Goal: Information Seeking & Learning: Understand process/instructions

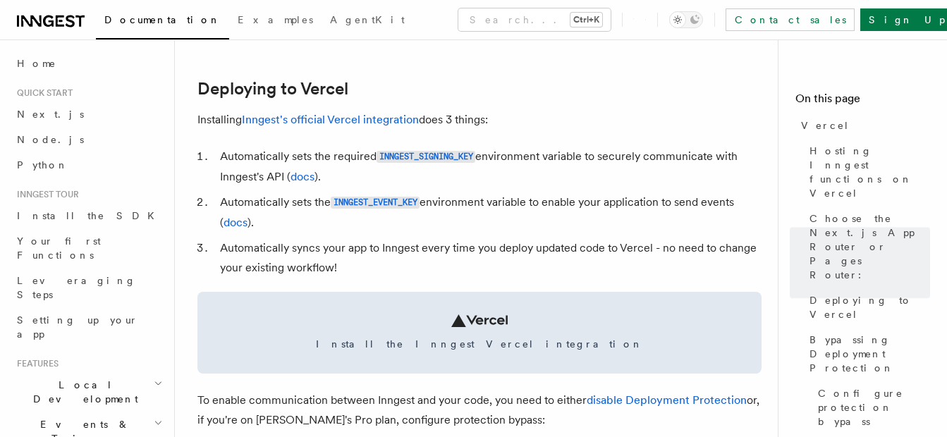
scroll to position [604, 0]
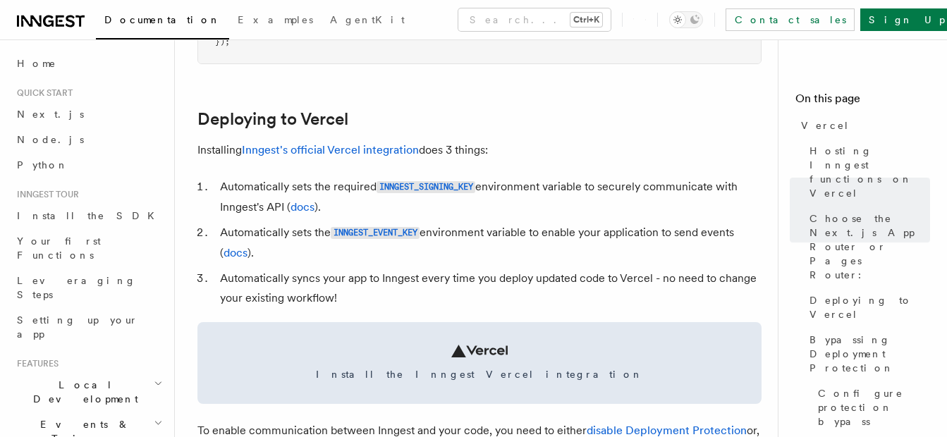
click at [44, 23] on icon at bounding box center [48, 21] width 11 height 11
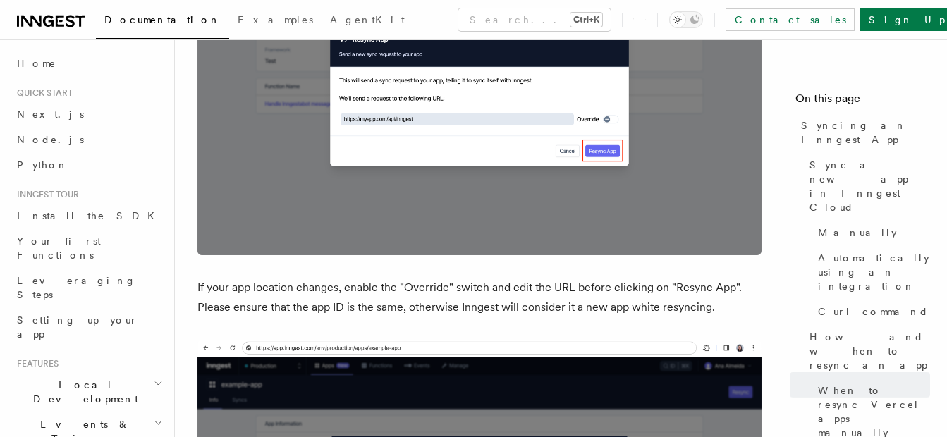
click at [56, 18] on icon at bounding box center [60, 21] width 8 height 11
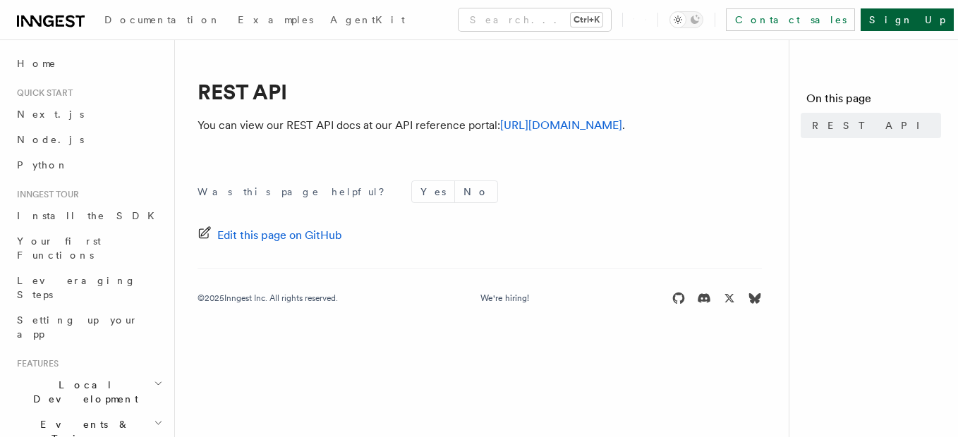
click at [921, 20] on link "Sign Up" at bounding box center [907, 19] width 93 height 23
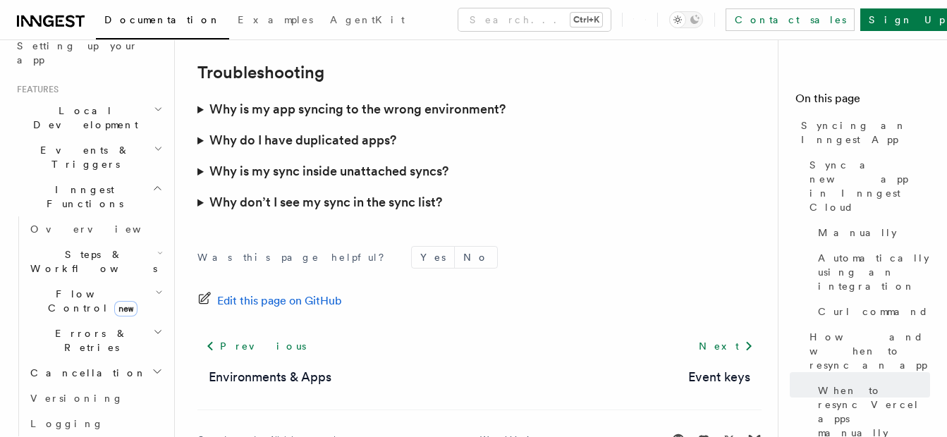
scroll to position [4237, 0]
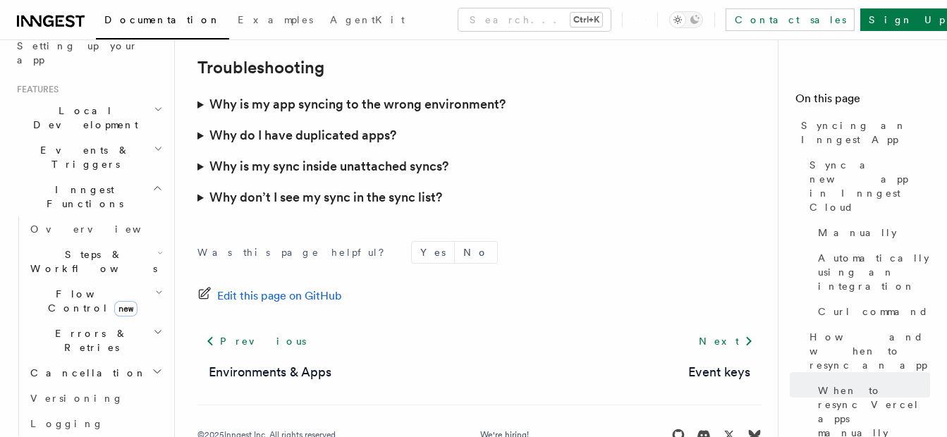
click at [200, 151] on summary "Why is my sync inside unattached syncs?" at bounding box center [480, 166] width 564 height 31
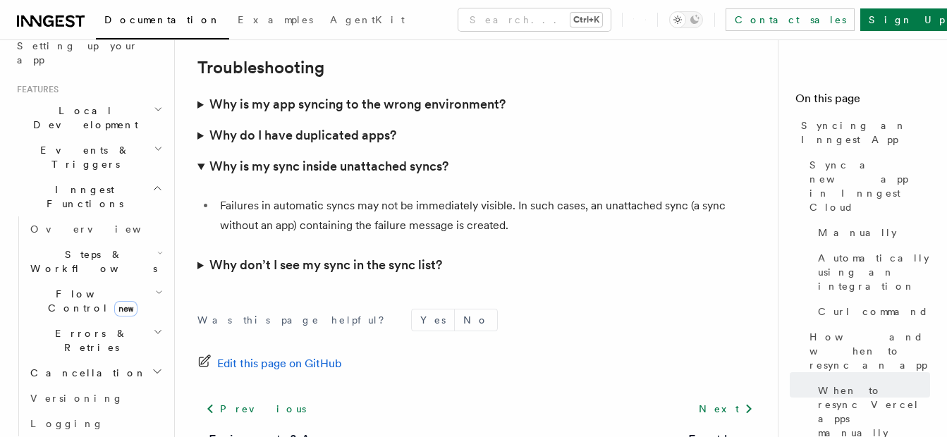
click at [198, 250] on summary "Why don’t I see my sync in the sync list?" at bounding box center [480, 265] width 564 height 31
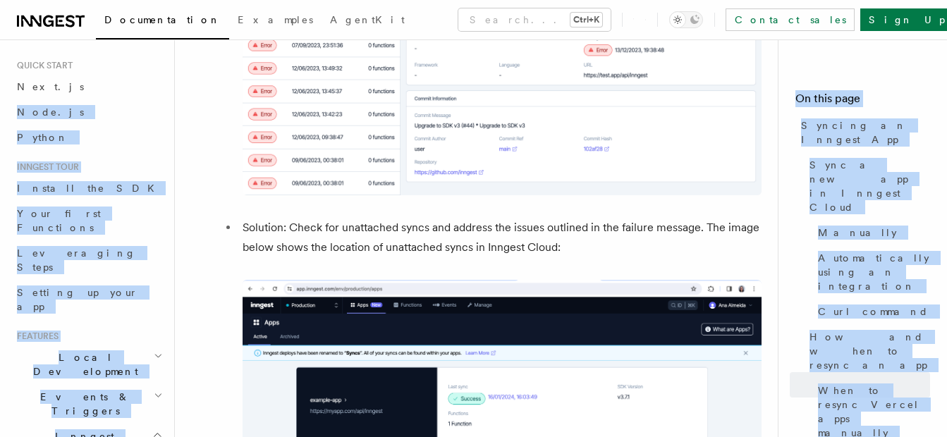
scroll to position [0, 0]
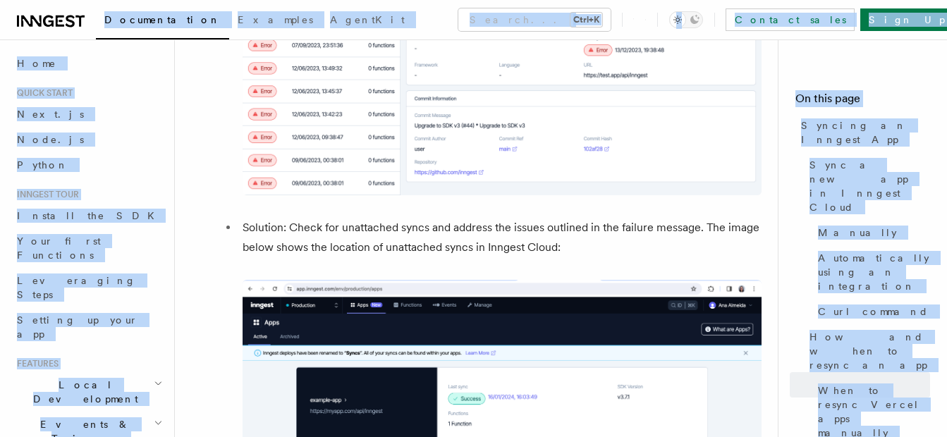
drag, startPoint x: 175, startPoint y: 113, endPoint x: 50, endPoint y: 18, distance: 157.0
drag, startPoint x: 50, startPoint y: 18, endPoint x: 58, endPoint y: 20, distance: 8.3
click at [58, 20] on icon at bounding box center [51, 21] width 68 height 17
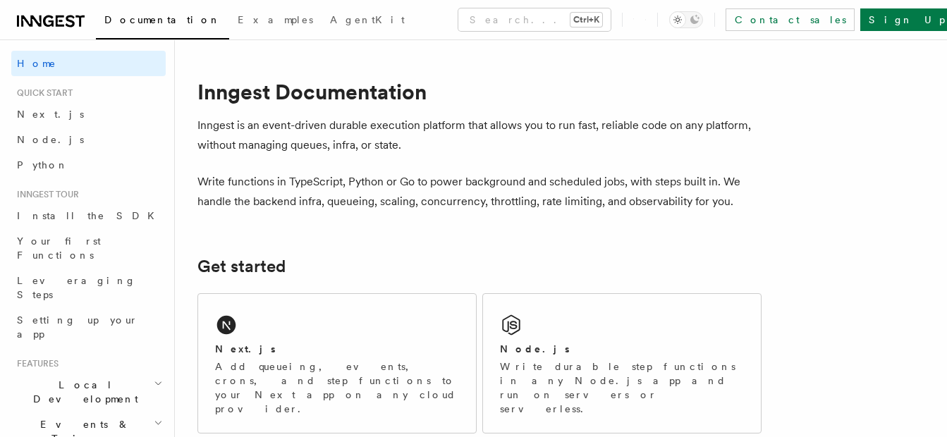
click at [326, 360] on p "Add queueing, events, crons, and step functions to your Next app on any cloud p…" at bounding box center [337, 388] width 244 height 56
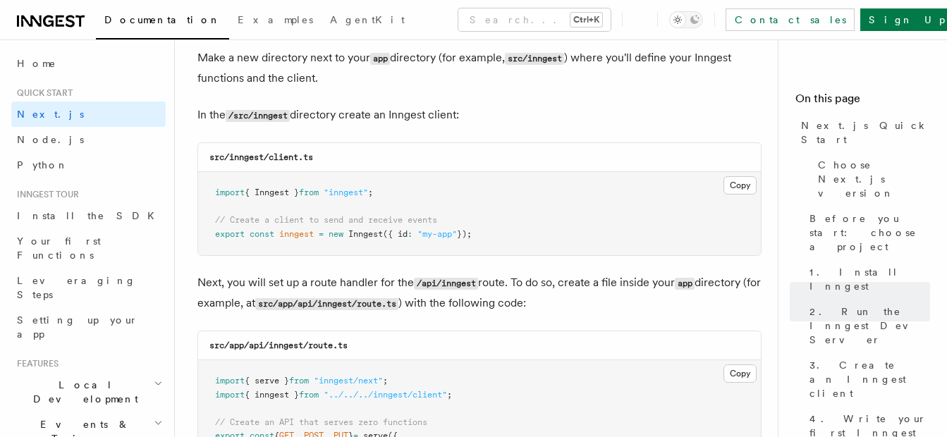
scroll to position [1764, 0]
click at [550, 370] on pre "import { serve } from "inngest/next" ; import { inngest } from "../../../innges…" at bounding box center [479, 442] width 563 height 166
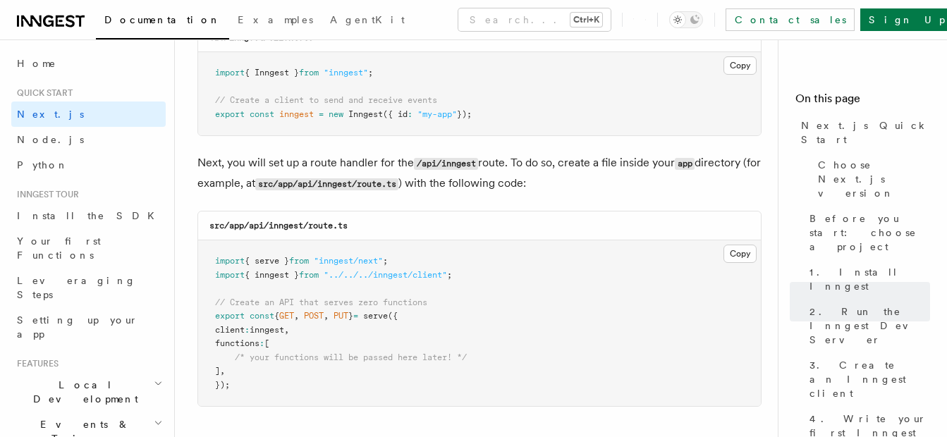
scroll to position [1885, 0]
click at [748, 241] on pre "import { serve } from "inngest/next" ; import { inngest } from "../../../innges…" at bounding box center [479, 321] width 563 height 166
click at [739, 249] on button "Copy Copied" at bounding box center [740, 252] width 33 height 18
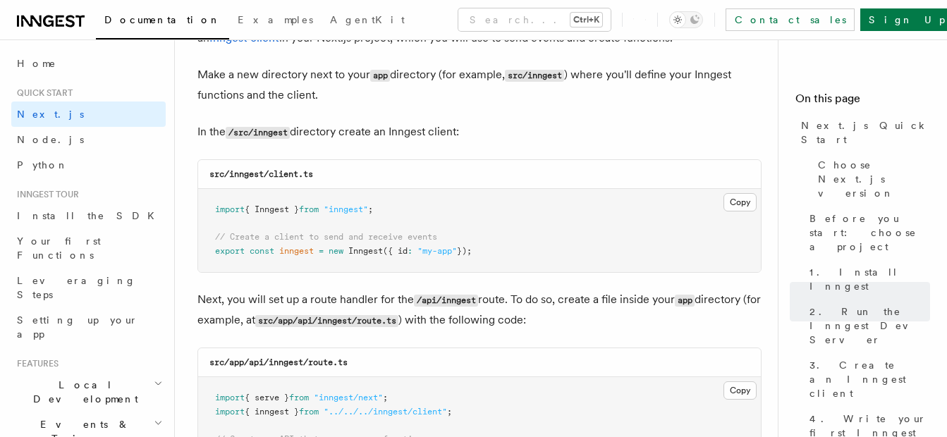
scroll to position [1740, 0]
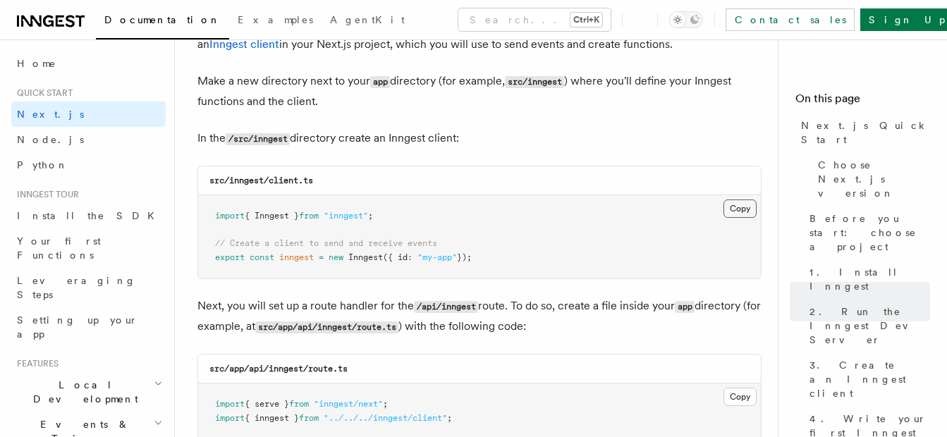
click at [735, 212] on button "Copy Copied" at bounding box center [740, 209] width 33 height 18
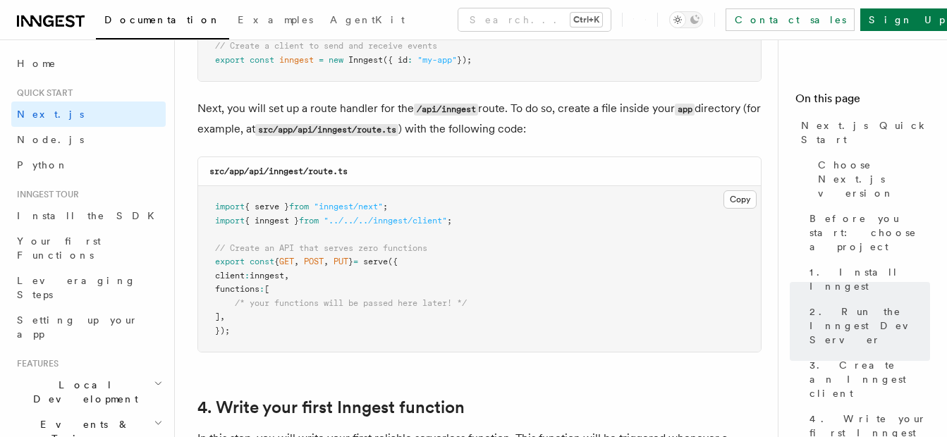
scroll to position [1946, 0]
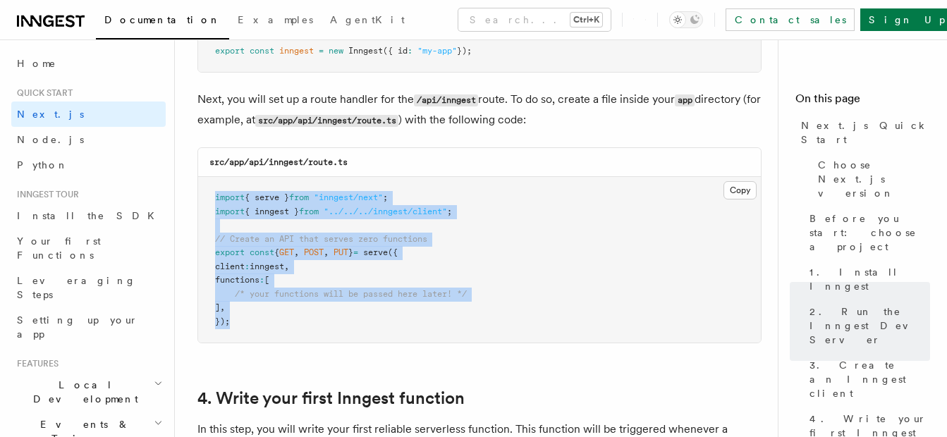
drag, startPoint x: 258, startPoint y: 330, endPoint x: 207, endPoint y: 192, distance: 147.3
click at [207, 192] on pre "import { serve } from "inngest/next" ; import { inngest } from "../../../innges…" at bounding box center [479, 260] width 563 height 166
copy code "import { serve } from "inngest/next" ; import { inngest } from "../../../innges…"
